Goal: Transaction & Acquisition: Purchase product/service

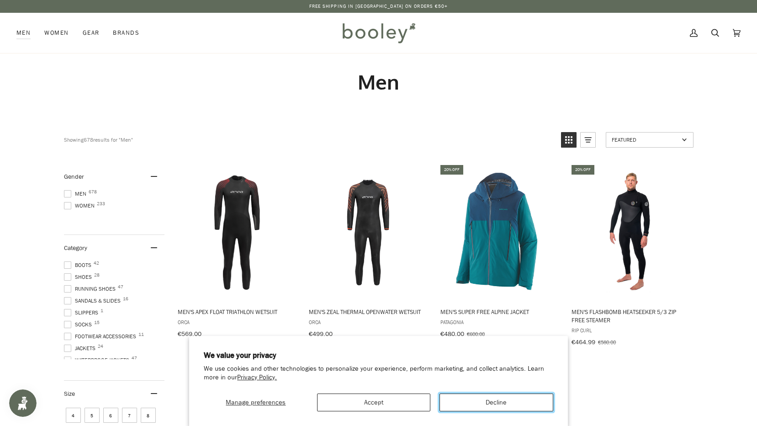
click at [462, 399] on button "Decline" at bounding box center [496, 402] width 114 height 18
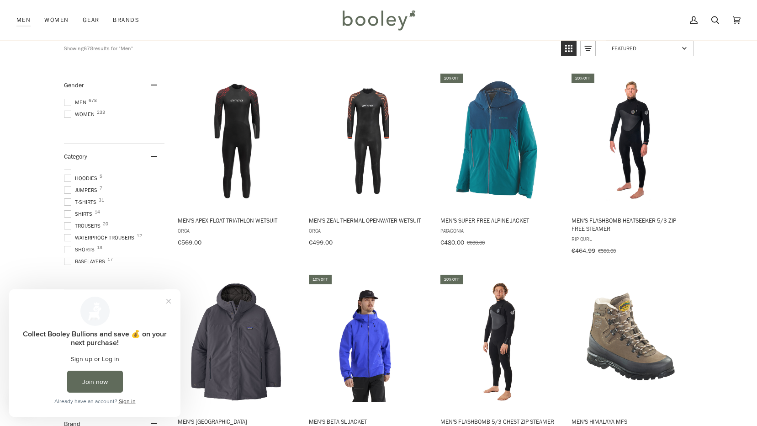
scroll to position [228, 0]
click at [169, 300] on button "Close prompt" at bounding box center [168, 301] width 16 height 16
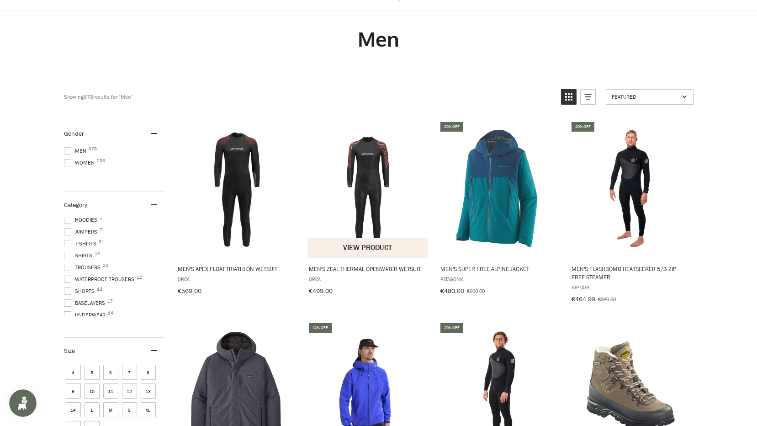
scroll to position [0, 0]
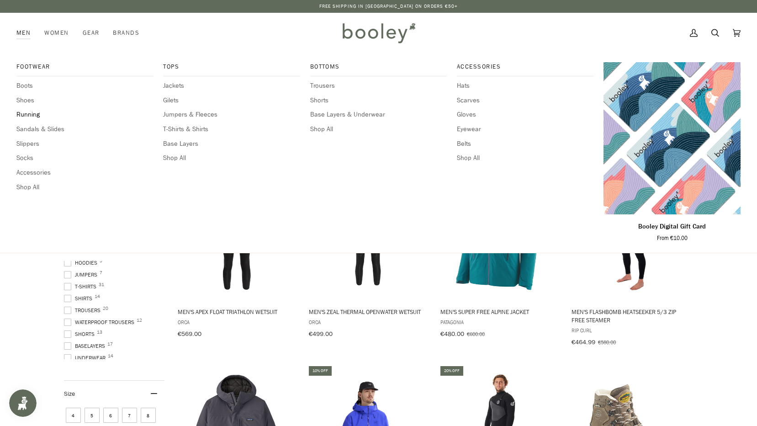
click at [23, 113] on span "Running" at bounding box center [84, 115] width 137 height 10
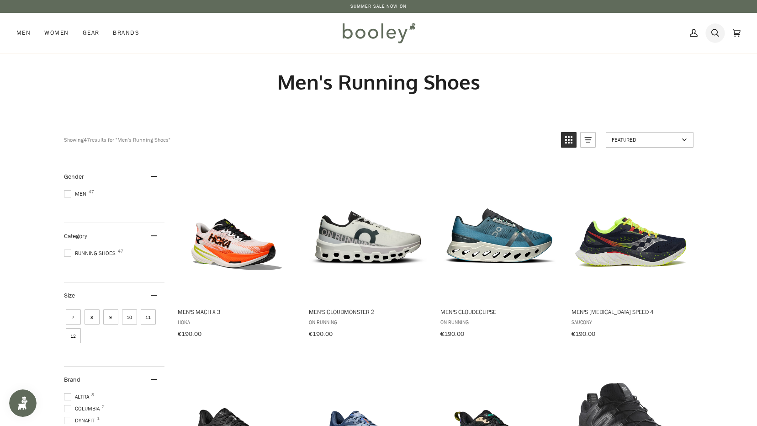
click at [717, 31] on icon at bounding box center [715, 33] width 8 height 8
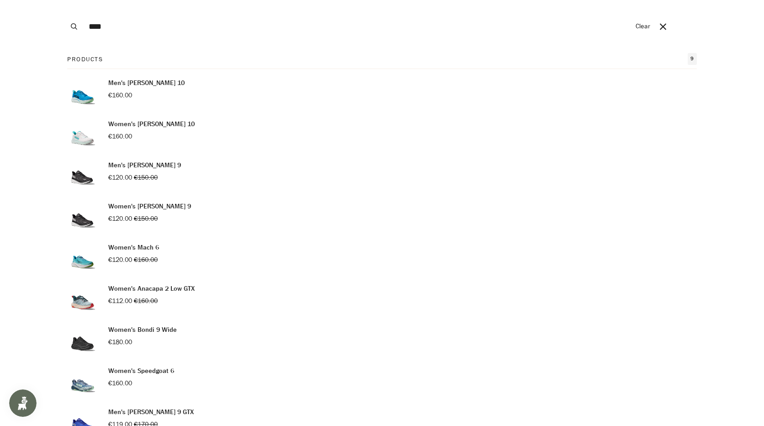
type input "****"
click at [64, 0] on button "Search" at bounding box center [74, 26] width 20 height 53
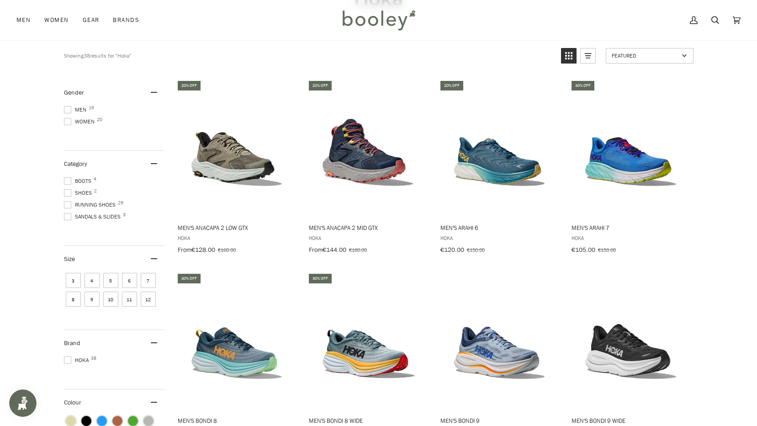
scroll to position [91, 0]
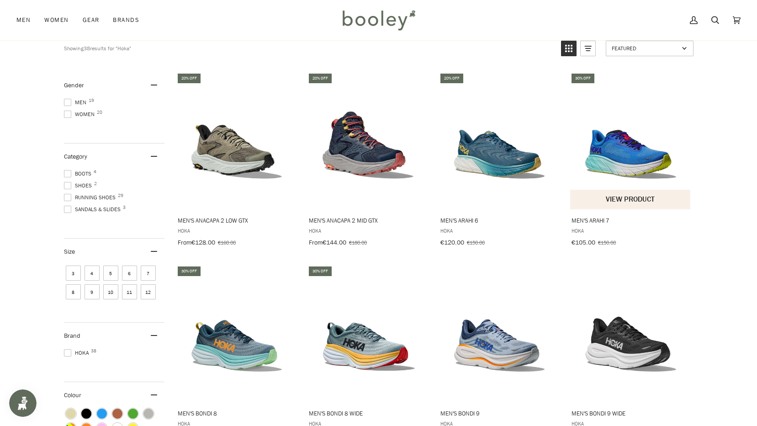
click at [593, 221] on span "Men's Arahi 7" at bounding box center [630, 220] width 118 height 8
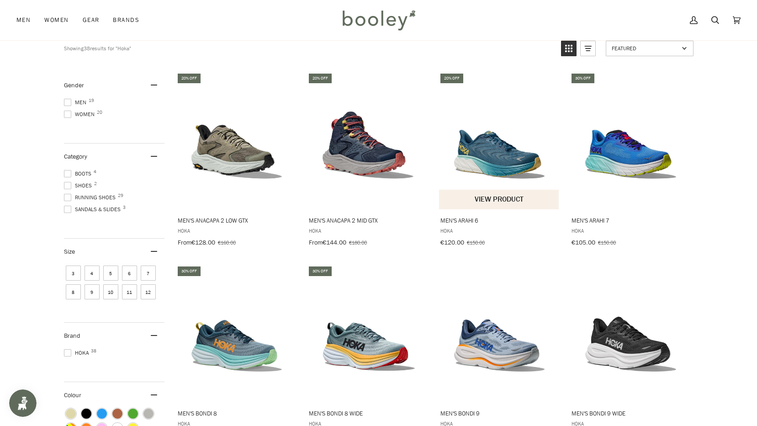
click at [458, 224] on span "Men's Arahi 6 Hoka €120.00 €150.00 View product" at bounding box center [499, 229] width 121 height 40
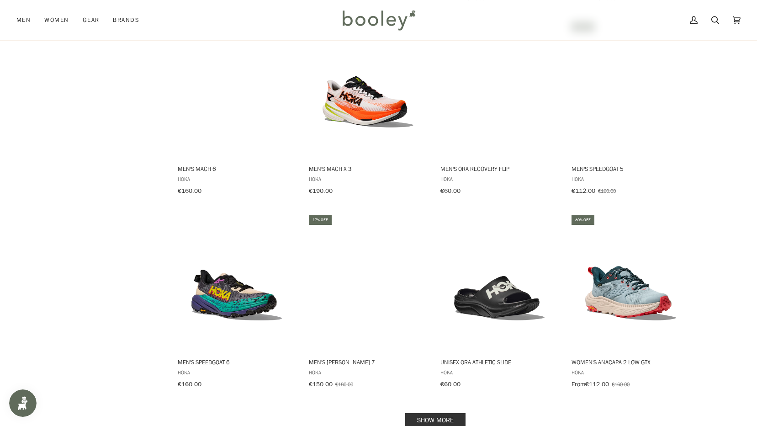
scroll to position [776, 0]
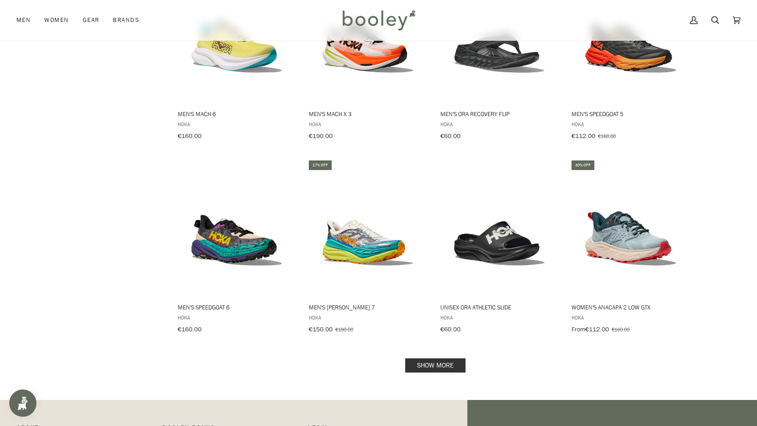
click at [445, 358] on link "Show more" at bounding box center [435, 365] width 60 height 14
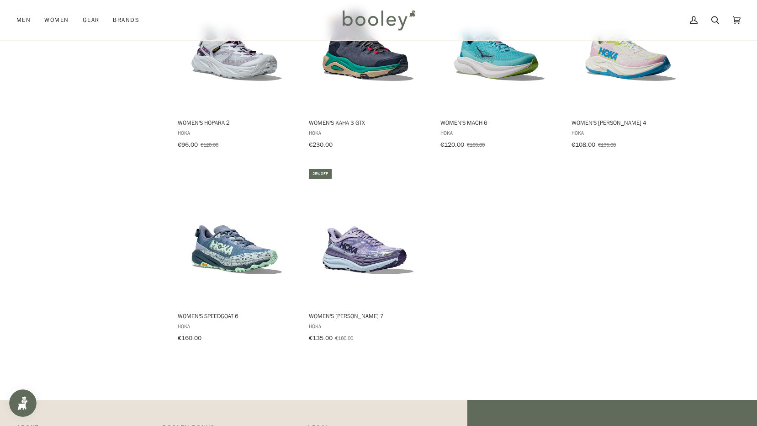
scroll to position [1735, 0]
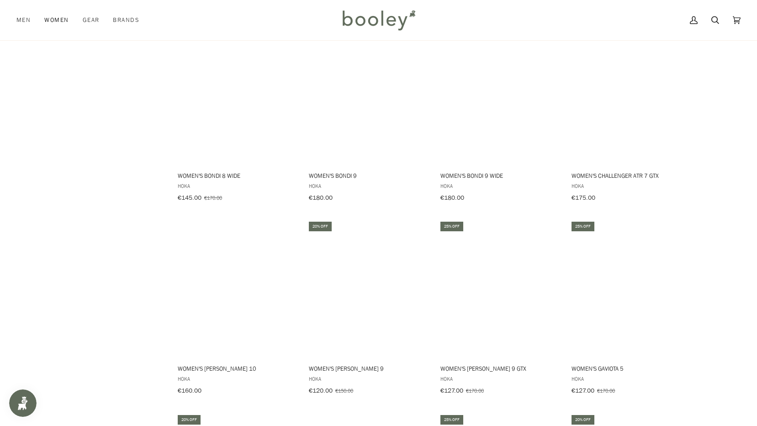
scroll to position [1030, 0]
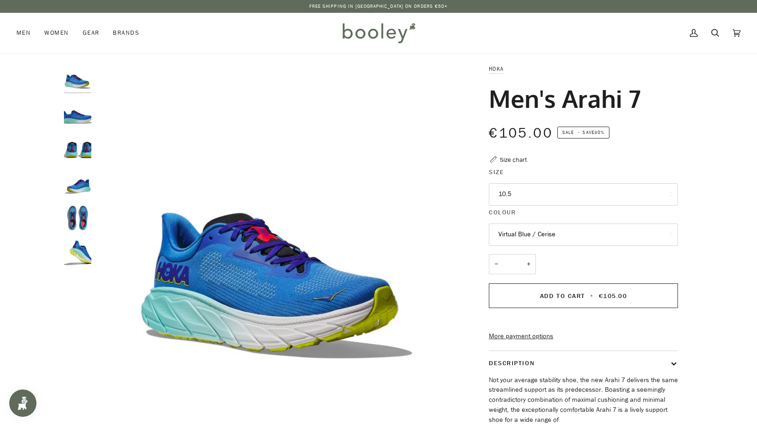
click at [543, 193] on button "10.5" at bounding box center [583, 194] width 189 height 22
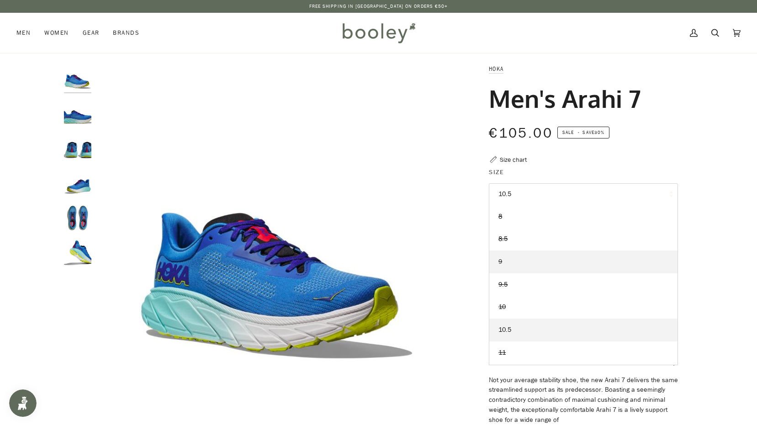
click at [501, 263] on span "9" at bounding box center [500, 261] width 4 height 9
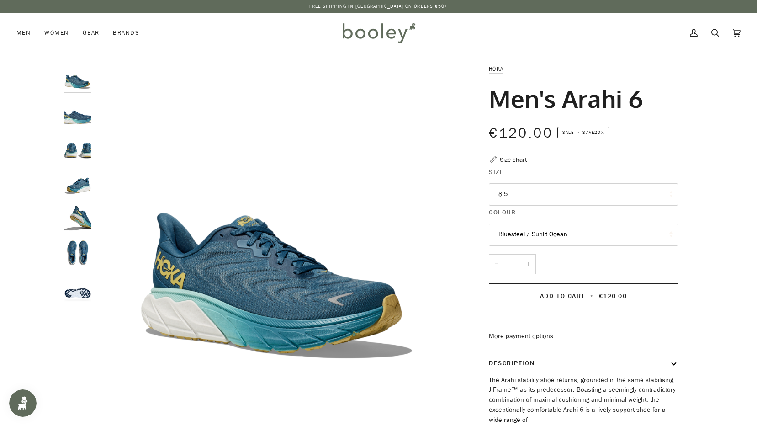
click at [506, 196] on button "8.5" at bounding box center [583, 194] width 189 height 22
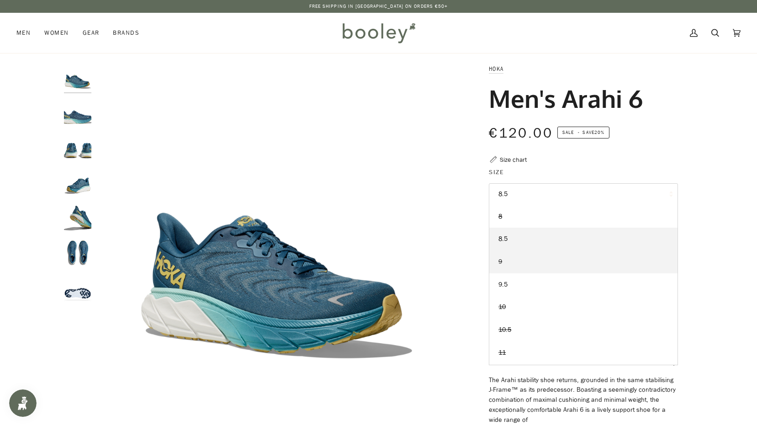
click at [506, 256] on link "9" at bounding box center [583, 261] width 188 height 23
